Goal: Ask a question

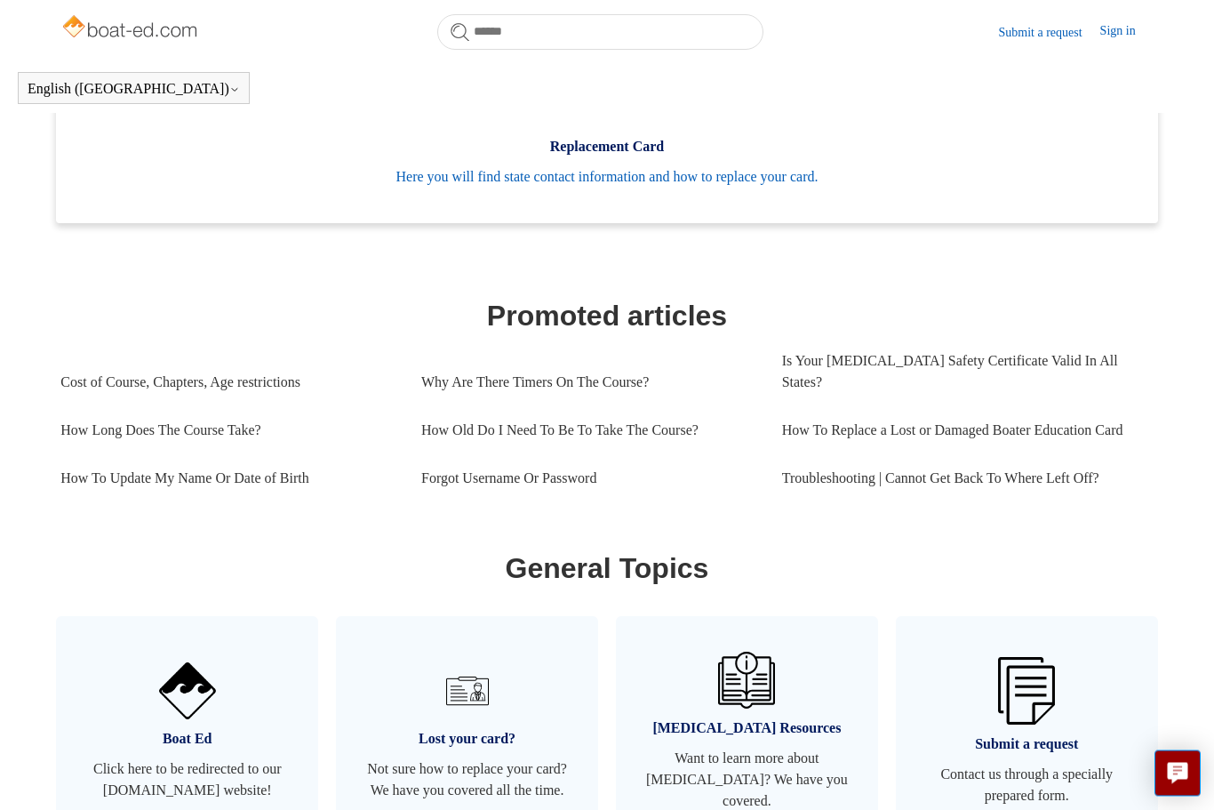
scroll to position [592, 0]
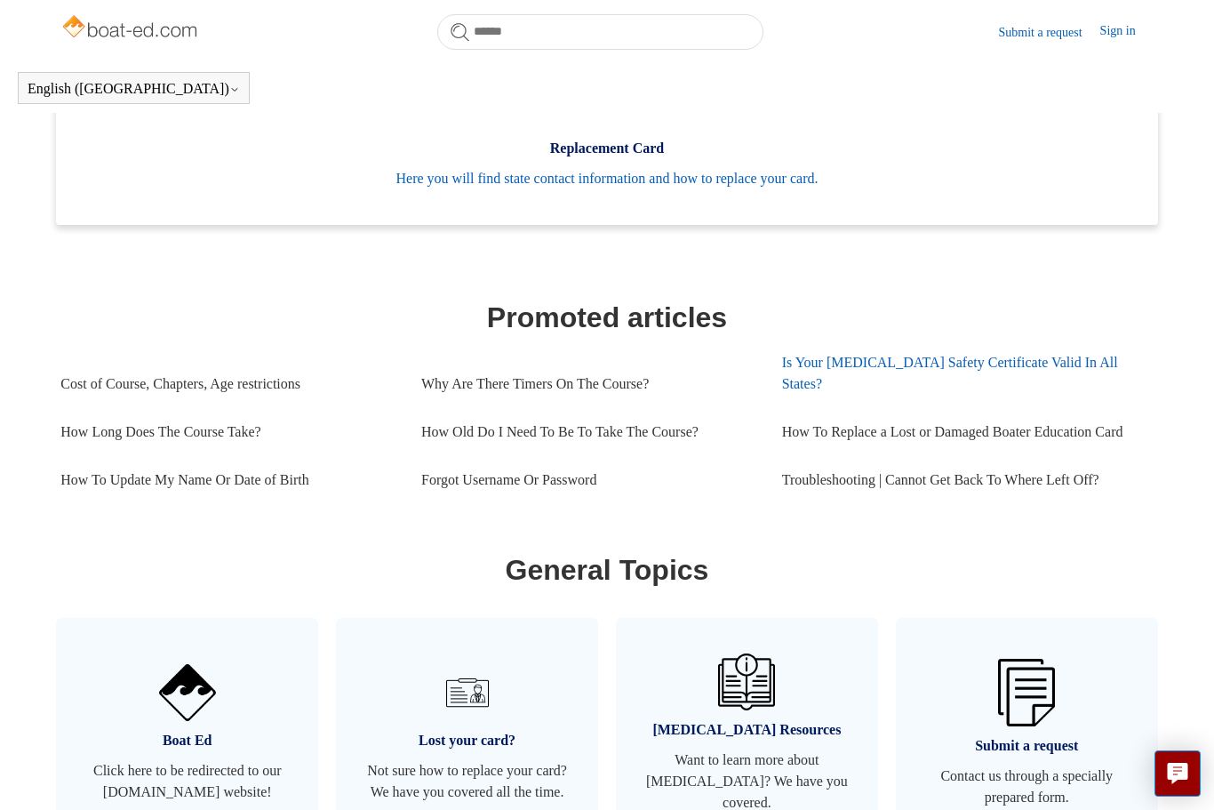
click at [1005, 364] on link "Is Your [MEDICAL_DATA] Safety Certificate Valid In All States?" at bounding box center [962, 373] width 361 height 69
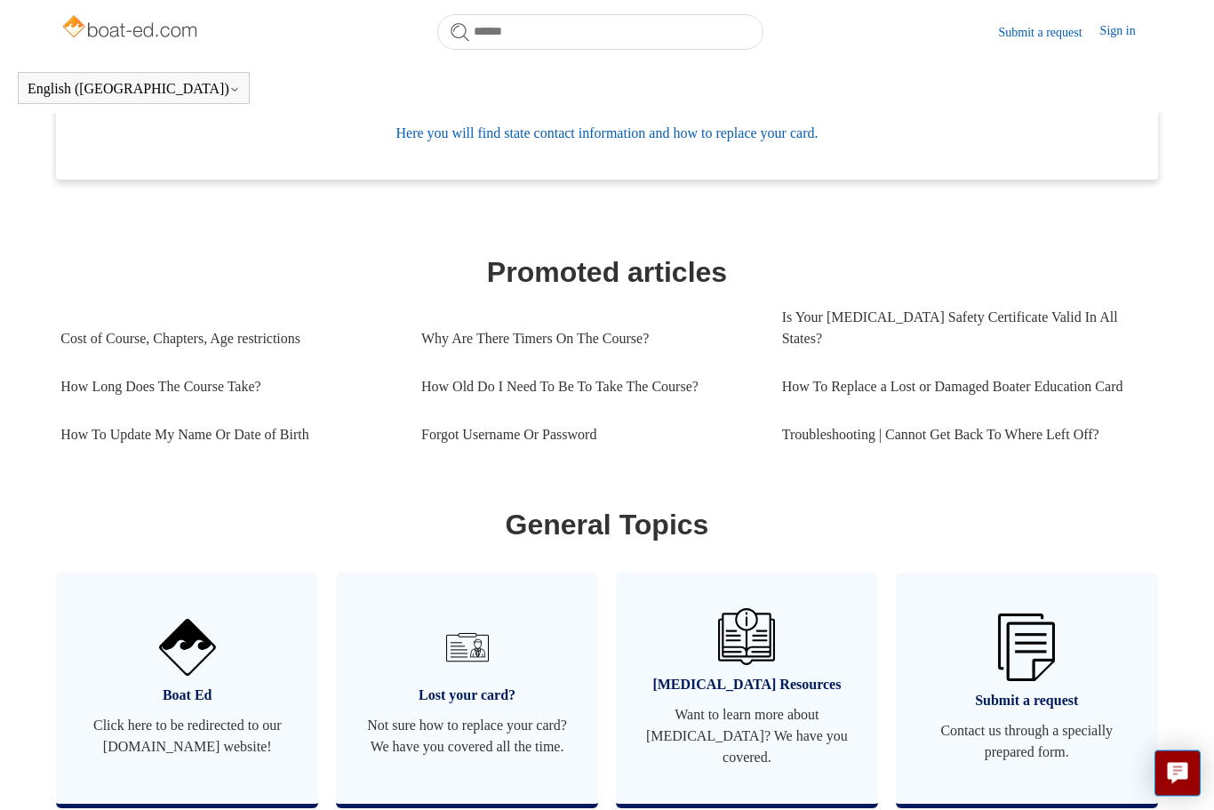
scroll to position [637, 0]
click at [1119, 22] on link "Sign in" at bounding box center [1126, 31] width 53 height 21
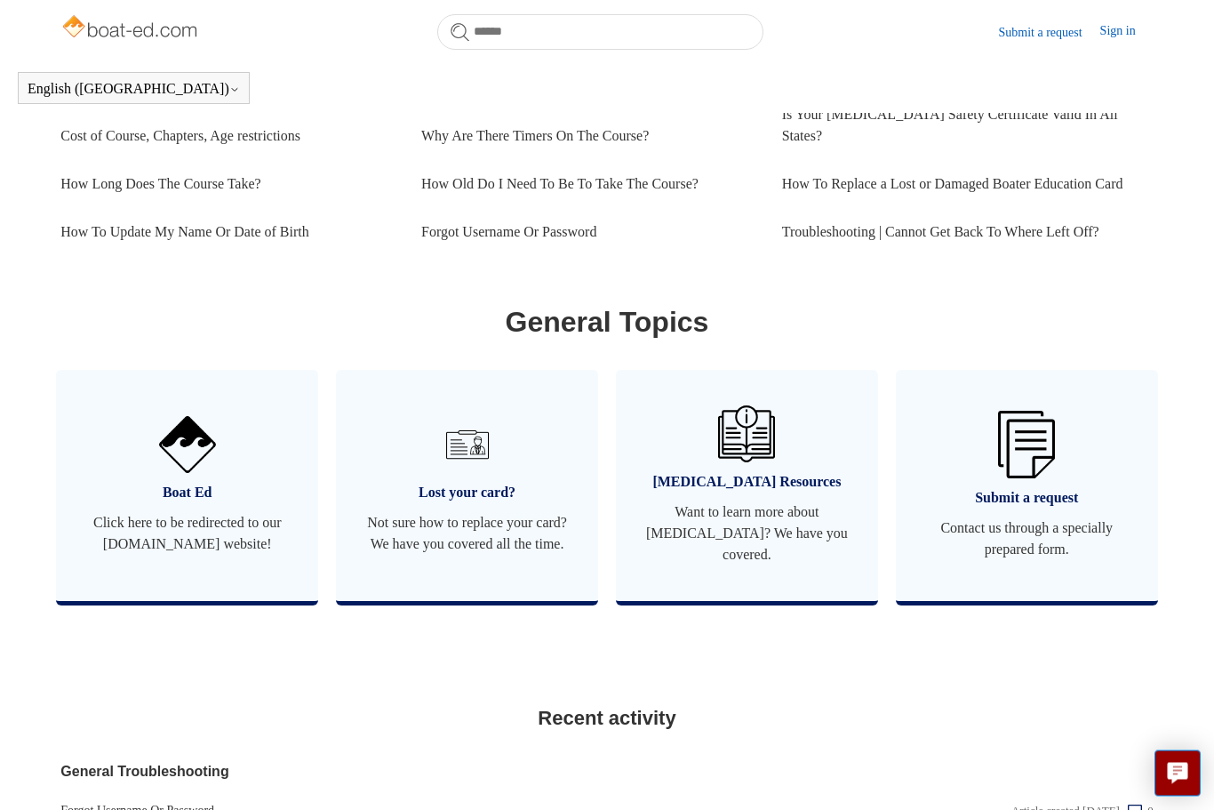
scroll to position [841, 0]
click at [1043, 525] on span "Contact us through a specially prepared form." at bounding box center [1027, 537] width 209 height 43
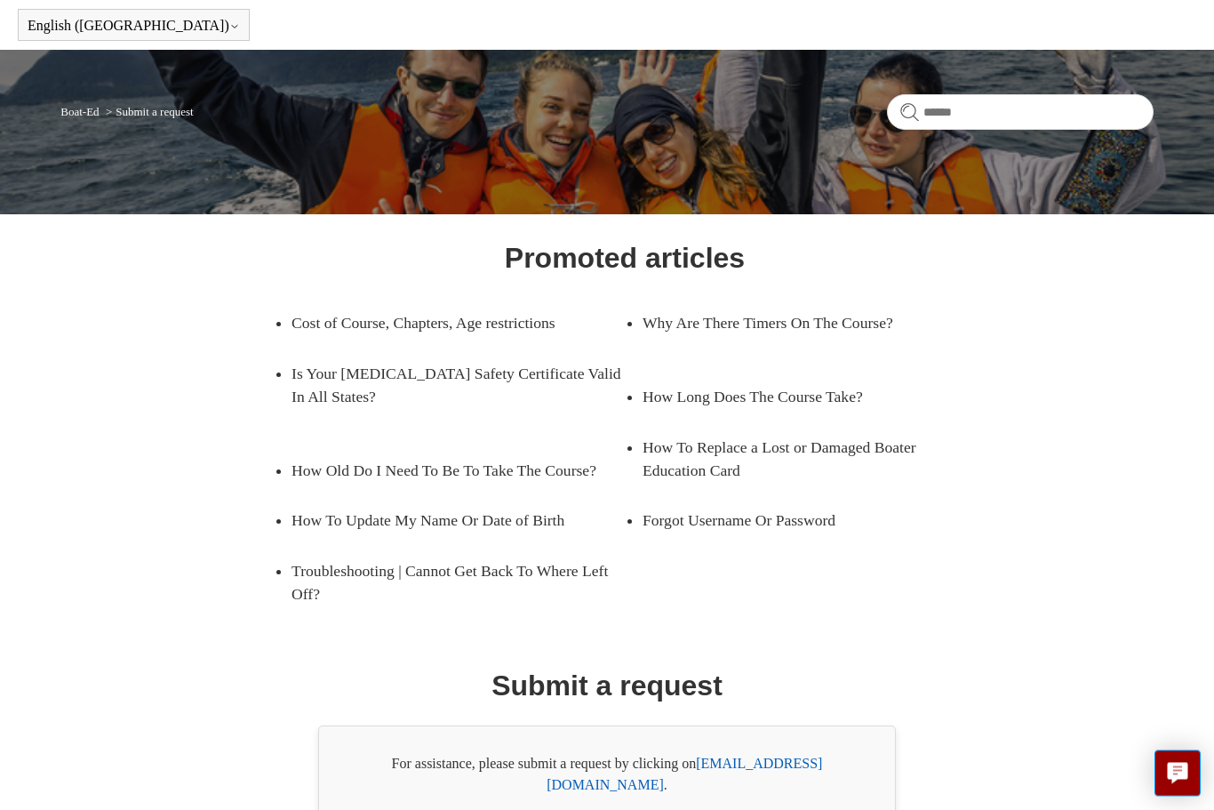
scroll to position [88, 0]
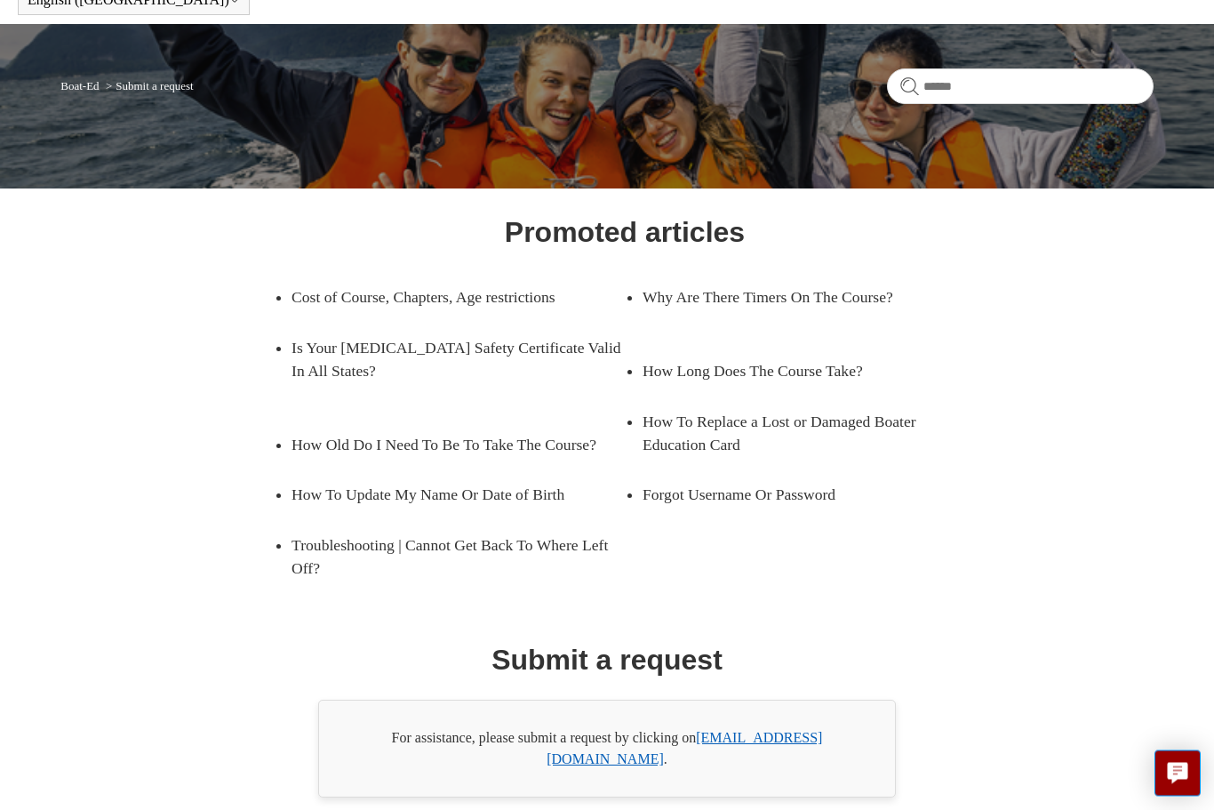
click at [755, 742] on link "[EMAIL_ADDRESS][DOMAIN_NAME]" at bounding box center [685, 749] width 276 height 36
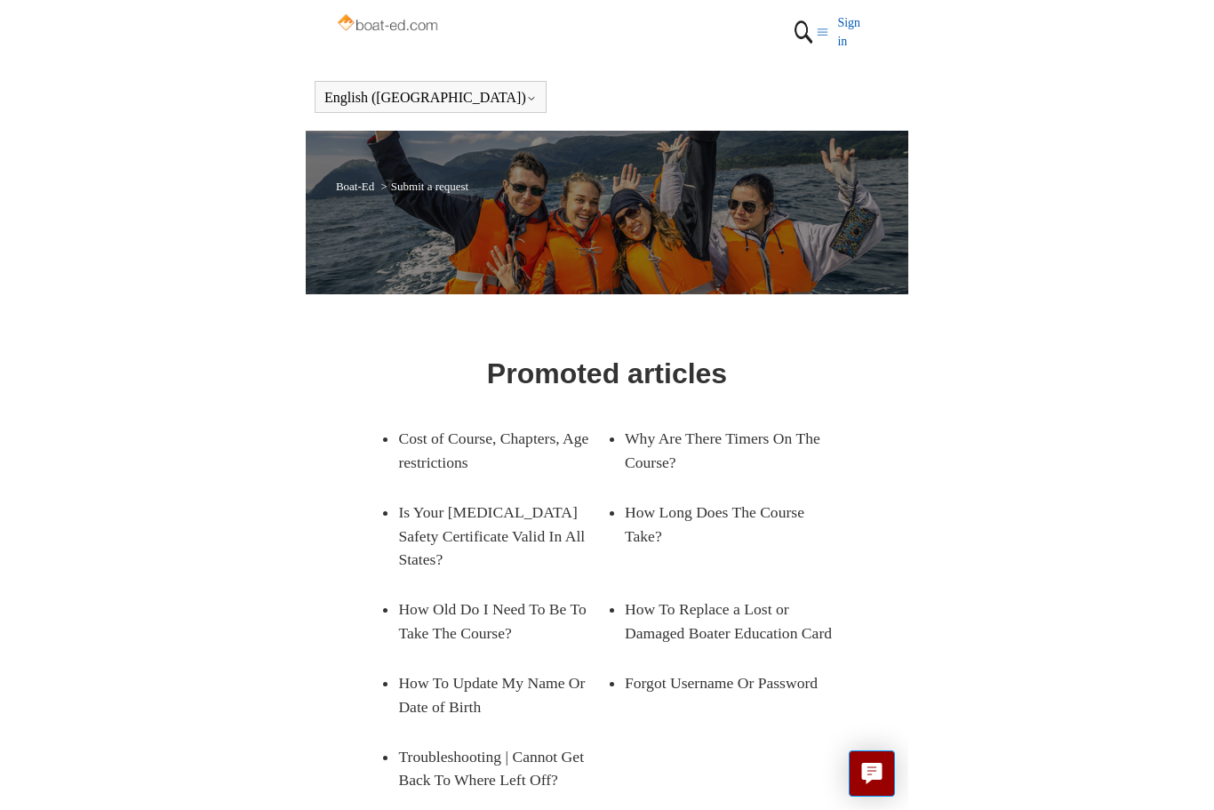
scroll to position [89, 0]
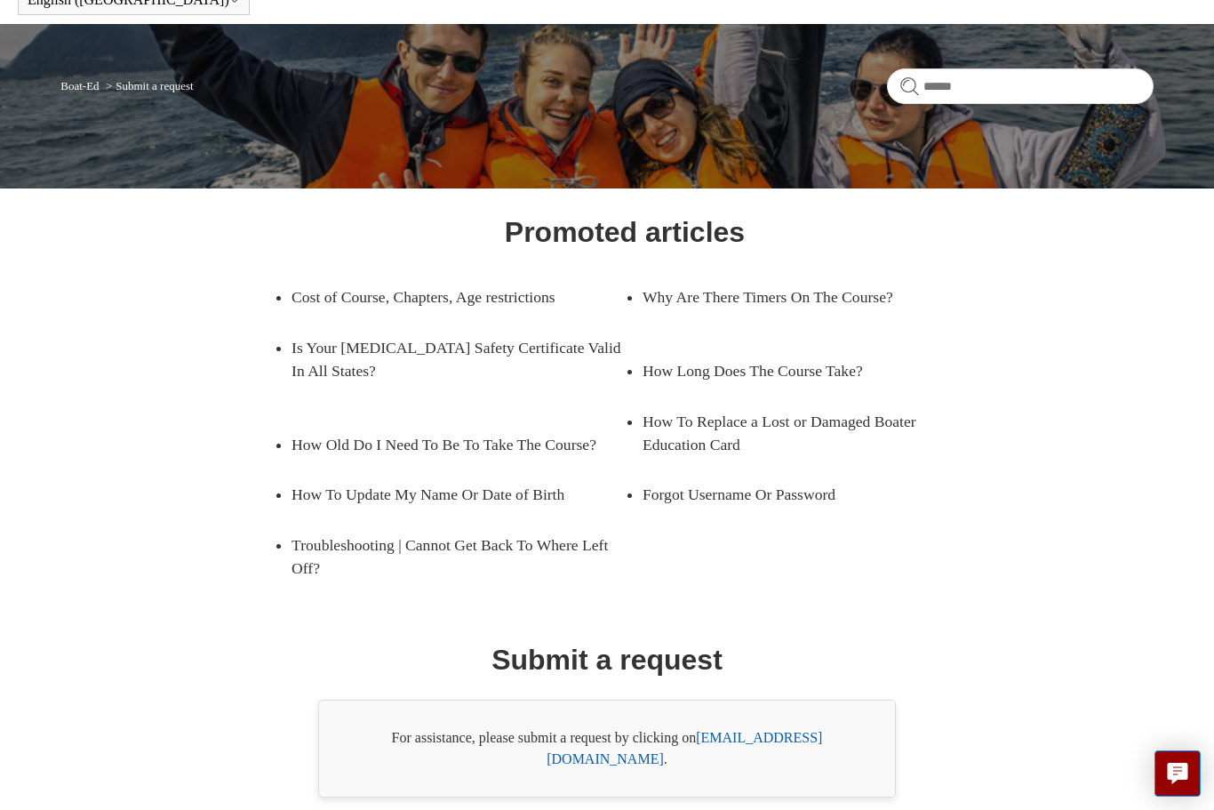
click at [991, 492] on ul "Cost of Course, Chapters, Age restrictions Why Are There Timers On The Course? …" at bounding box center [625, 432] width 738 height 321
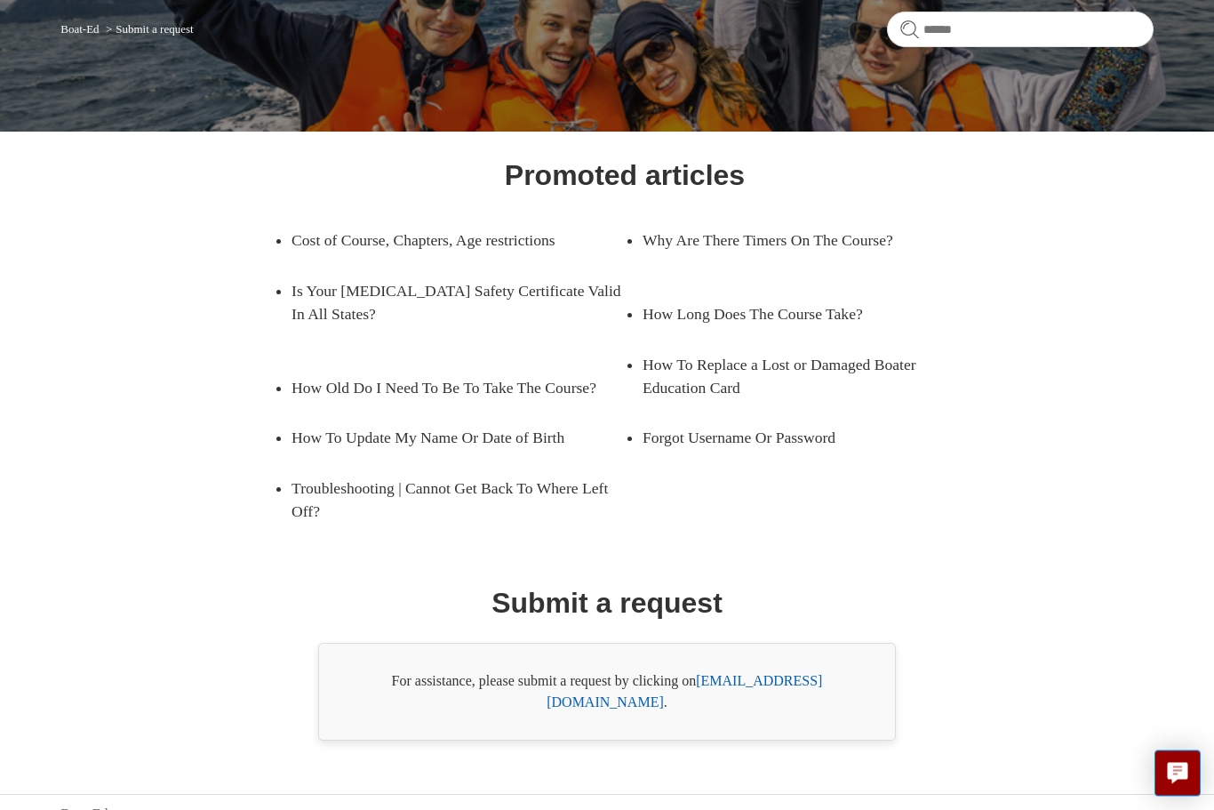
scroll to position [148, 0]
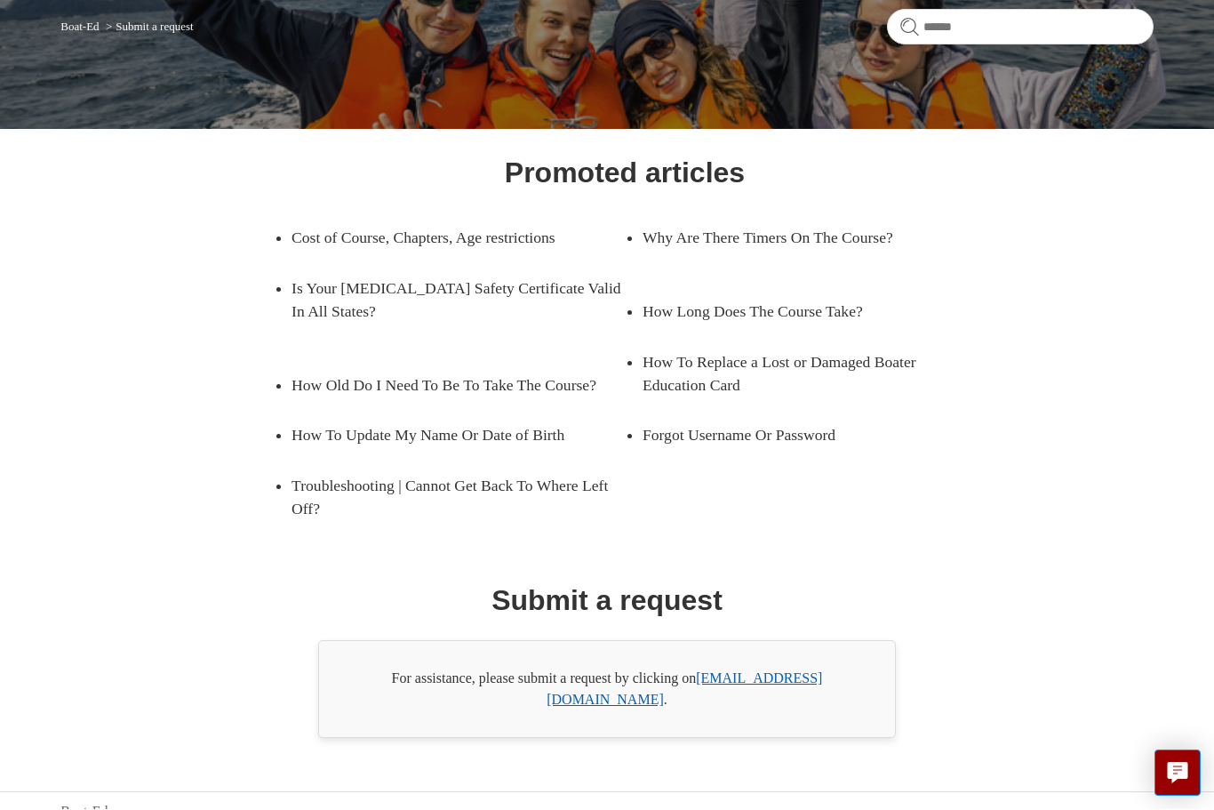
click at [753, 677] on link "[EMAIL_ADDRESS][DOMAIN_NAME]" at bounding box center [685, 689] width 276 height 36
